Goal: Task Accomplishment & Management: Manage account settings

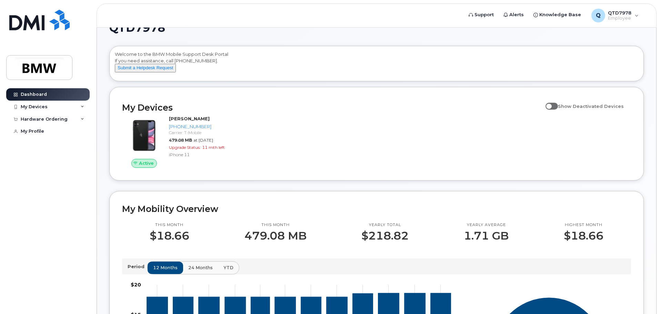
scroll to position [18, 0]
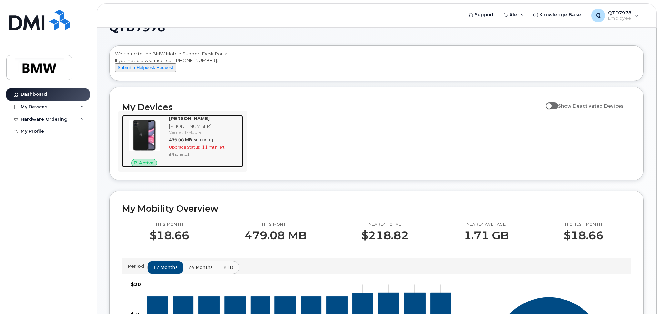
click at [145, 132] on img at bounding box center [144, 135] width 33 height 33
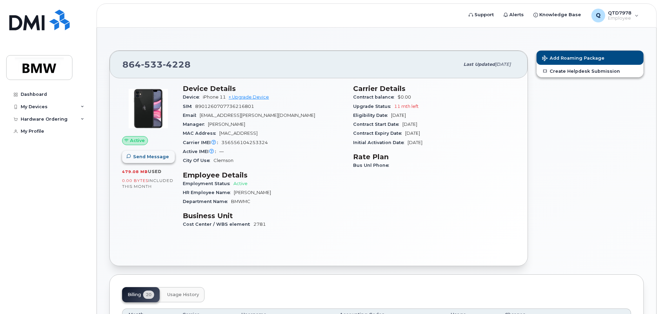
click at [137, 155] on span "Send Message" at bounding box center [151, 157] width 36 height 7
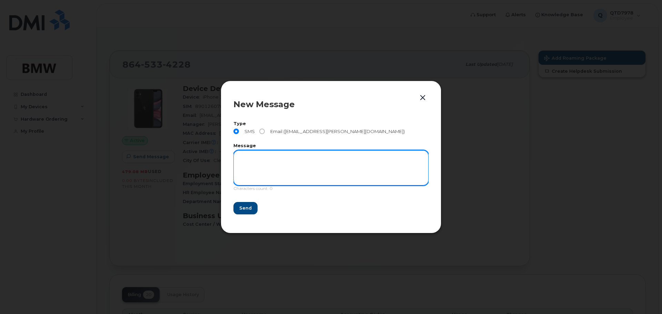
click at [265, 161] on textarea at bounding box center [331, 167] width 195 height 35
type textarea "ok"
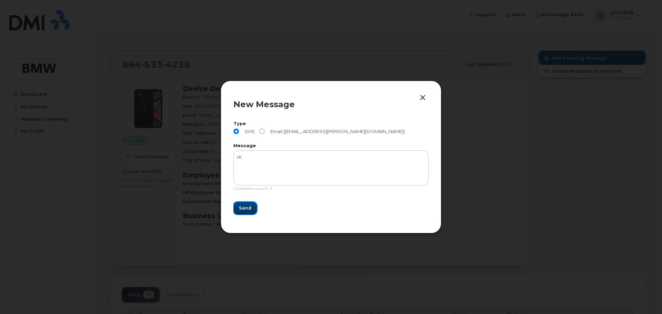
click at [251, 209] on button "Send" at bounding box center [245, 208] width 23 height 12
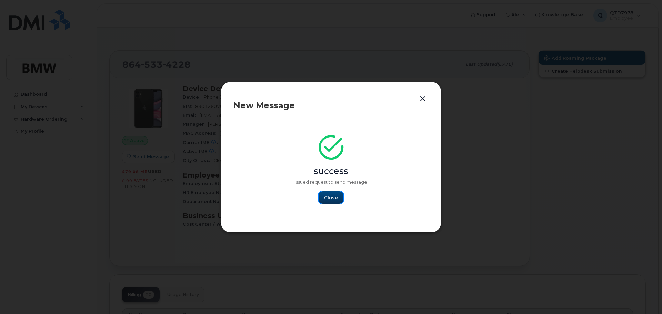
click at [338, 195] on button "Close" at bounding box center [331, 197] width 25 height 12
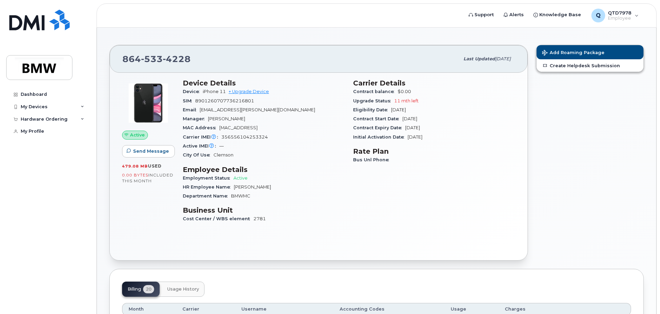
scroll to position [5, 0]
click at [81, 122] on div "Hardware Ordering" at bounding box center [47, 119] width 83 height 12
click at [49, 132] on link "My Orders" at bounding box center [53, 131] width 71 height 13
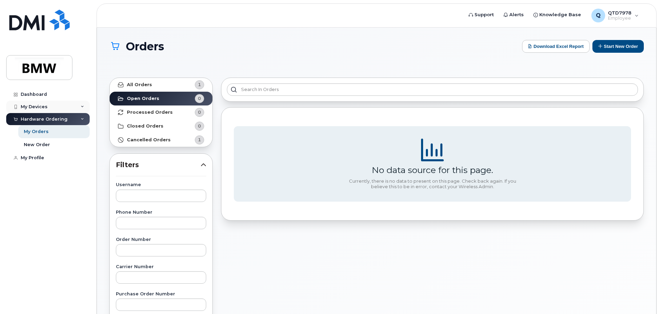
click at [40, 105] on div "My Devices" at bounding box center [34, 107] width 27 height 6
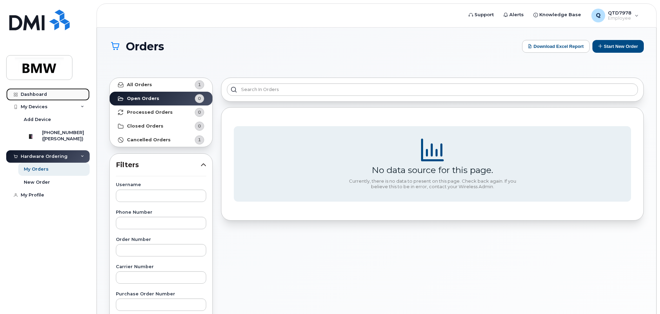
click at [44, 92] on div "Dashboard" at bounding box center [34, 95] width 26 height 6
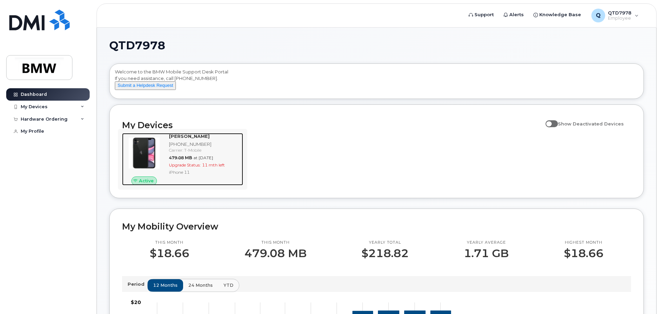
click at [153, 162] on img at bounding box center [144, 153] width 33 height 33
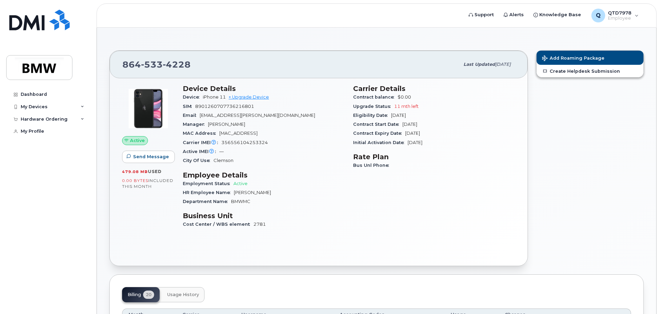
drag, startPoint x: 439, startPoint y: 143, endPoint x: 420, endPoint y: 143, distance: 18.6
click at [420, 143] on div "Initial Activation Date Jun 28, 2022" at bounding box center [434, 142] width 162 height 9
click at [425, 156] on h3 "Rate Plan" at bounding box center [434, 157] width 162 height 8
click at [420, 135] on span "Sep 25, 2026" at bounding box center [412, 133] width 15 height 5
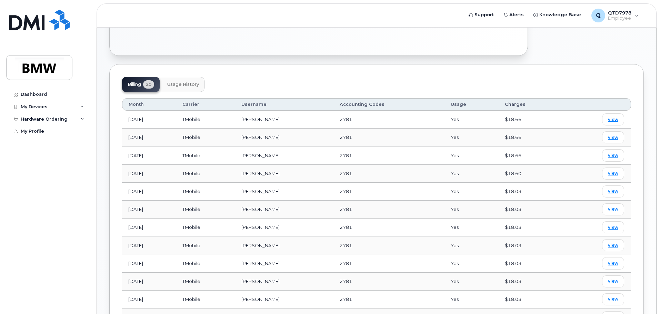
scroll to position [211, 0]
click at [196, 88] on button "Usage History" at bounding box center [183, 84] width 43 height 15
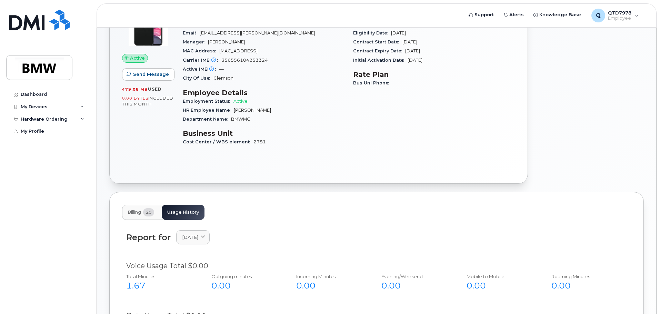
scroll to position [214, 0]
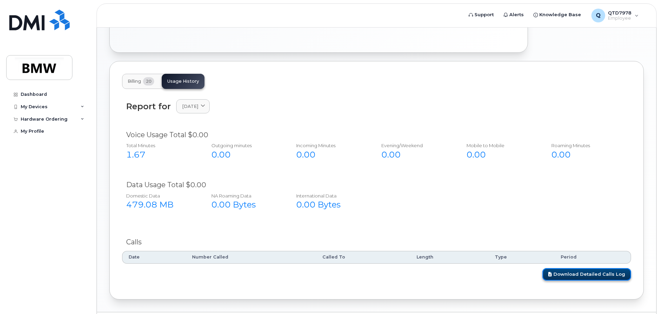
click at [596, 275] on link "Download Detailed Calls Log" at bounding box center [587, 274] width 89 height 13
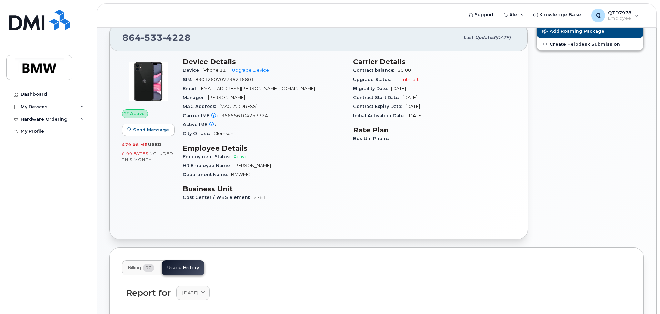
scroll to position [0, 0]
